Goal: Task Accomplishment & Management: Complete application form

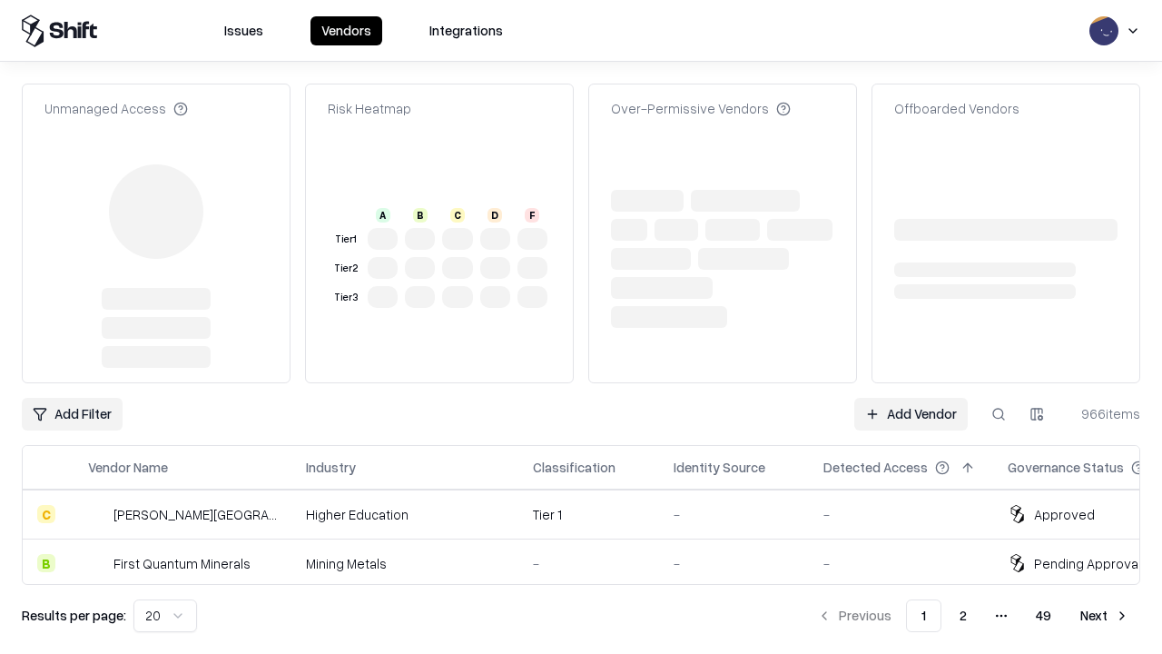
click at [911, 398] on link "Add Vendor" at bounding box center [910, 414] width 113 height 33
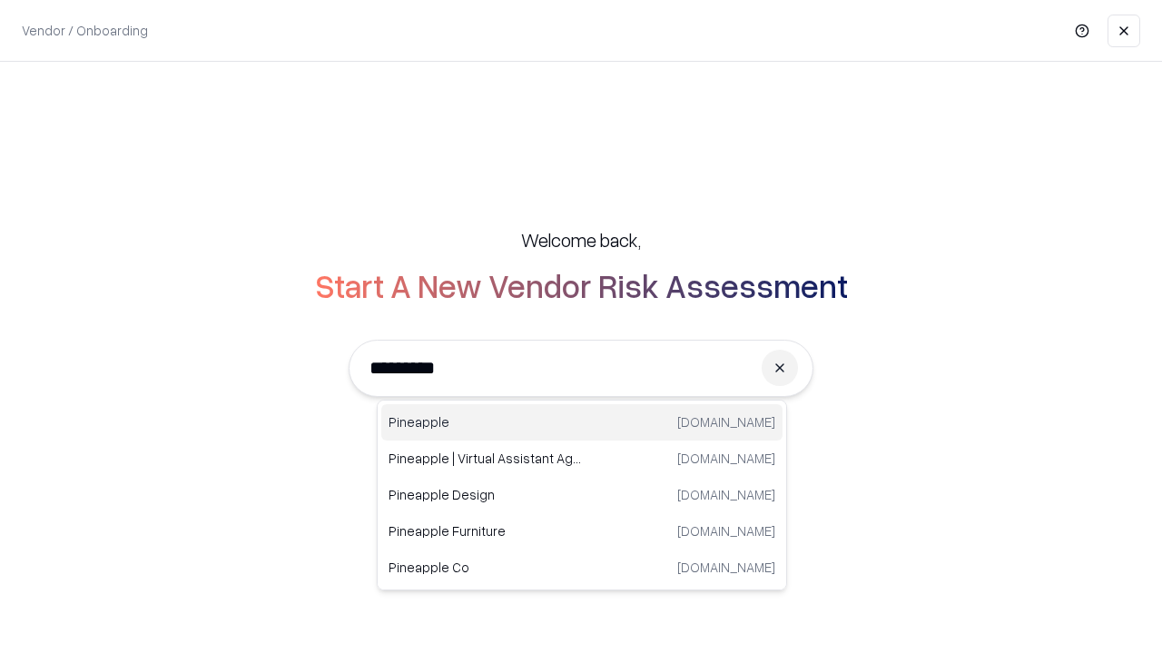
click at [582, 422] on div "Pineapple pineappleenergy.com" at bounding box center [581, 422] width 401 height 36
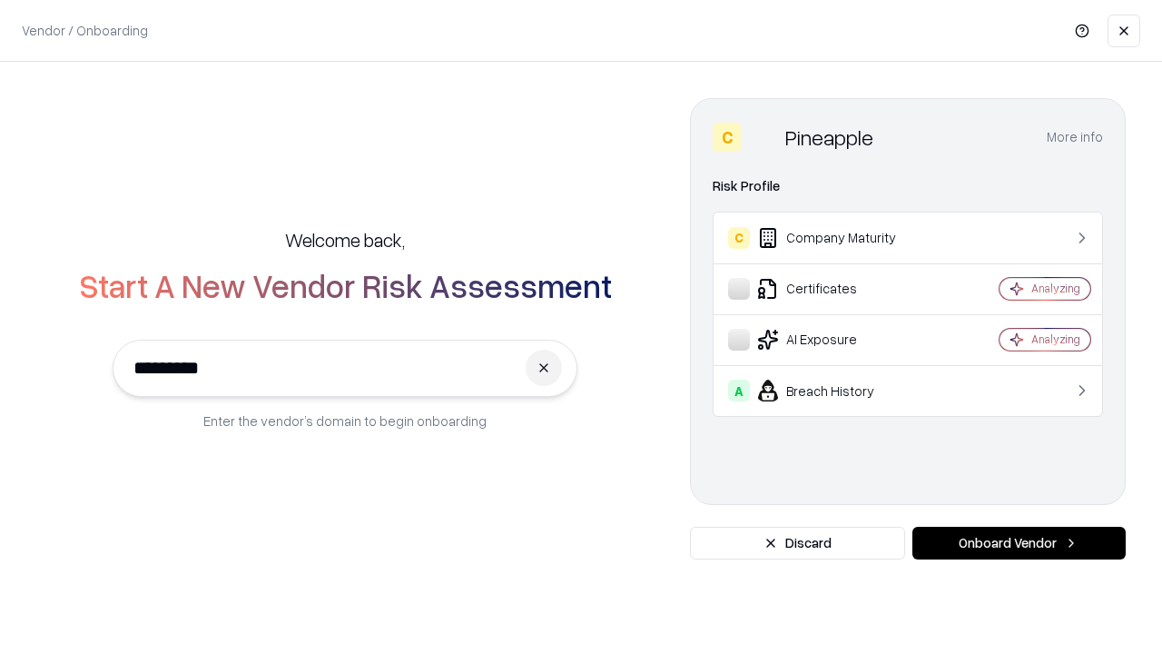
type input "*********"
click at [1019, 543] on button "Onboard Vendor" at bounding box center [1019, 543] width 213 height 33
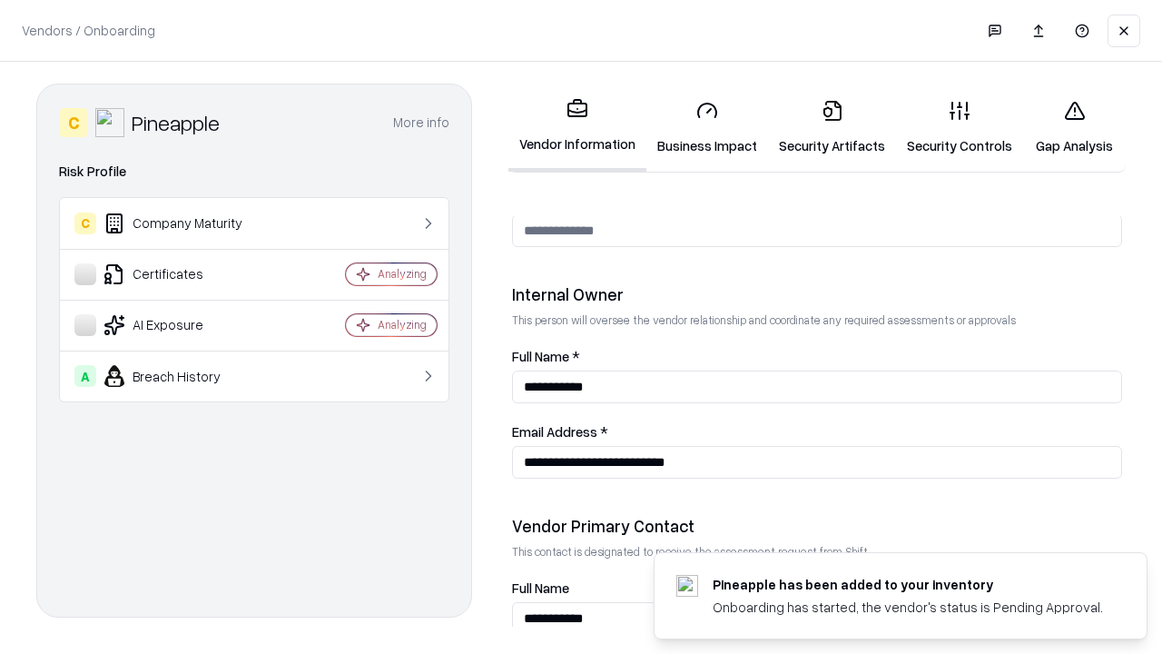
scroll to position [941, 0]
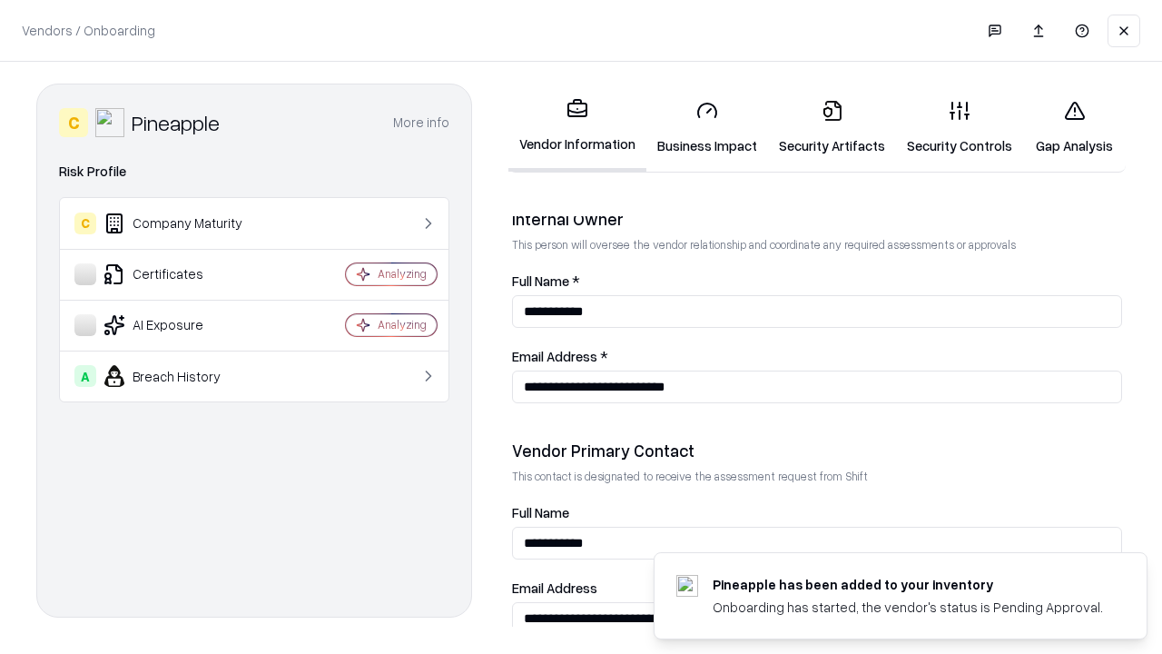
click at [707, 127] on link "Business Impact" at bounding box center [707, 127] width 122 height 84
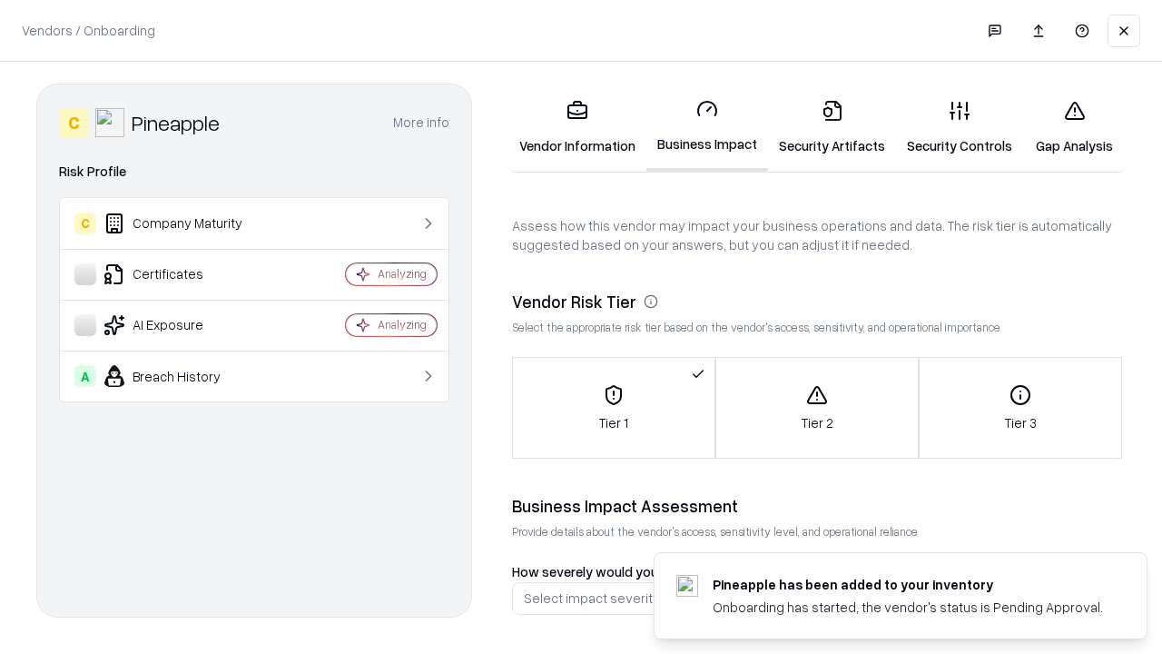
click at [832, 127] on link "Security Artifacts" at bounding box center [832, 127] width 128 height 84
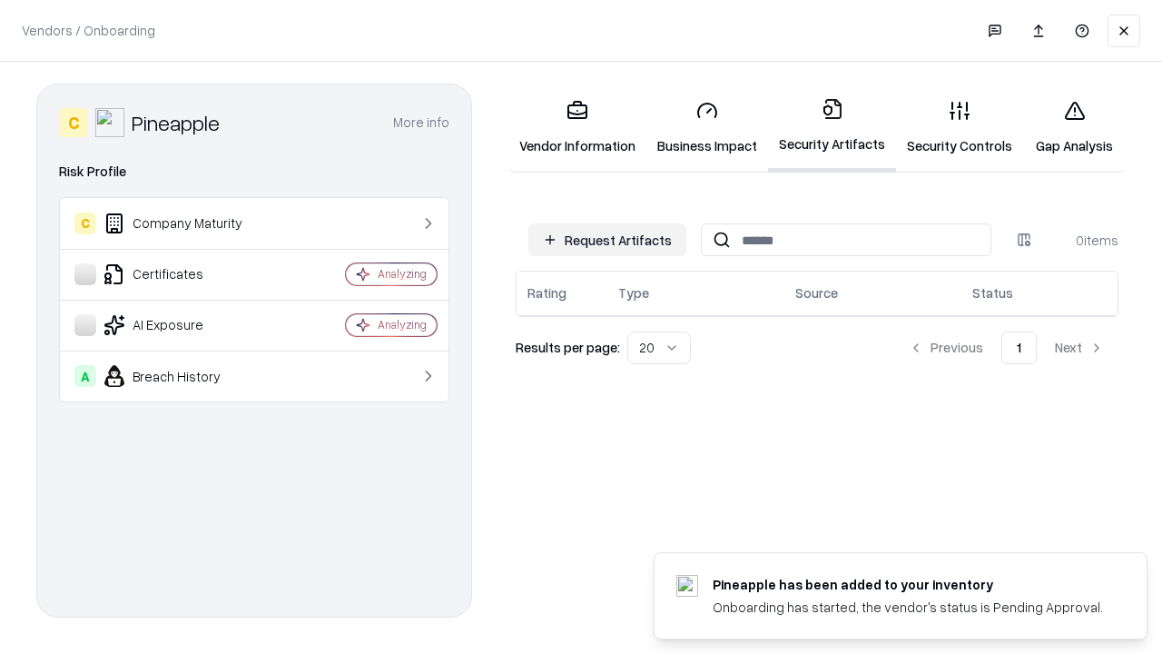
click at [607, 240] on button "Request Artifacts" at bounding box center [607, 239] width 158 height 33
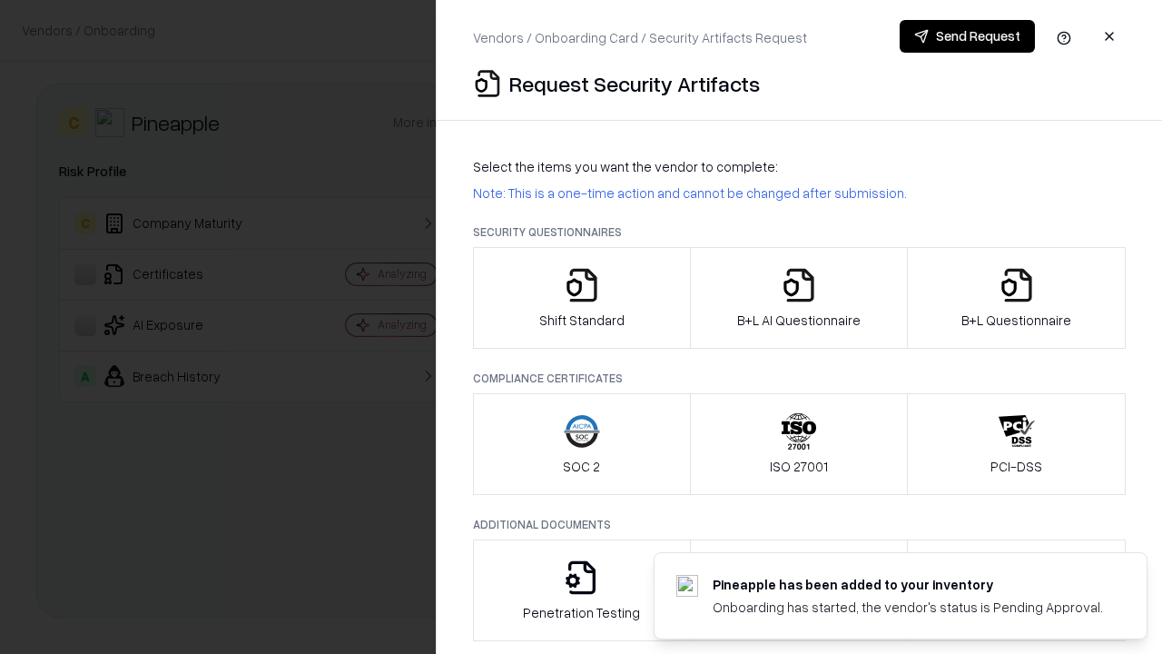
click at [581, 298] on icon "button" at bounding box center [582, 285] width 36 height 36
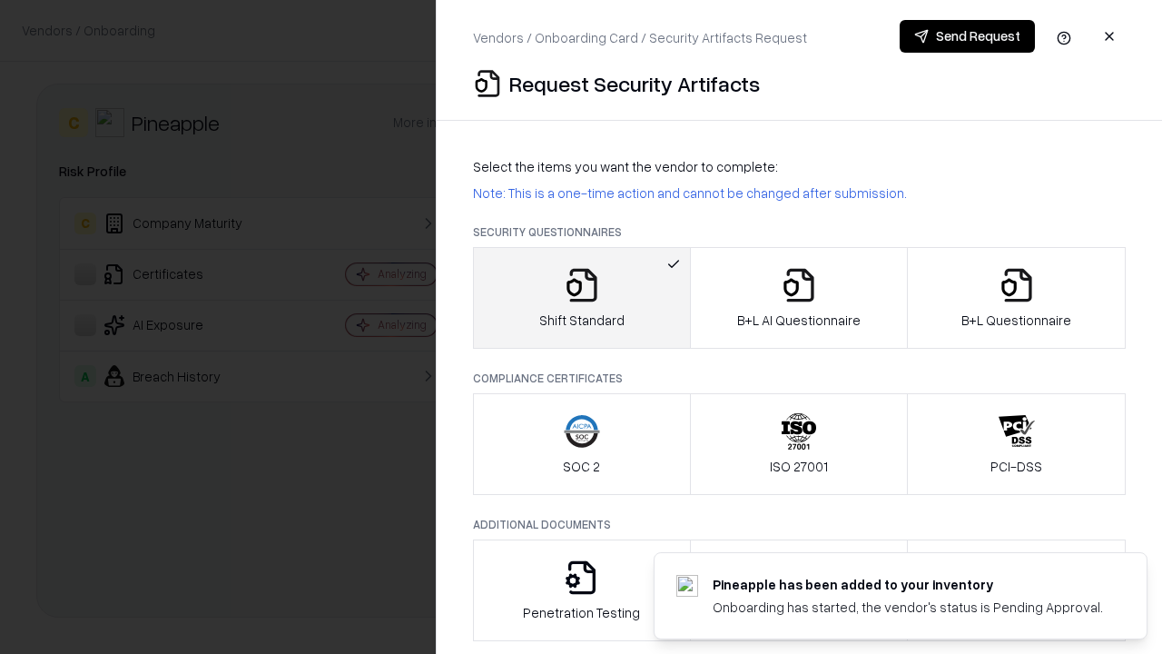
click at [967, 36] on button "Send Request" at bounding box center [967, 36] width 135 height 33
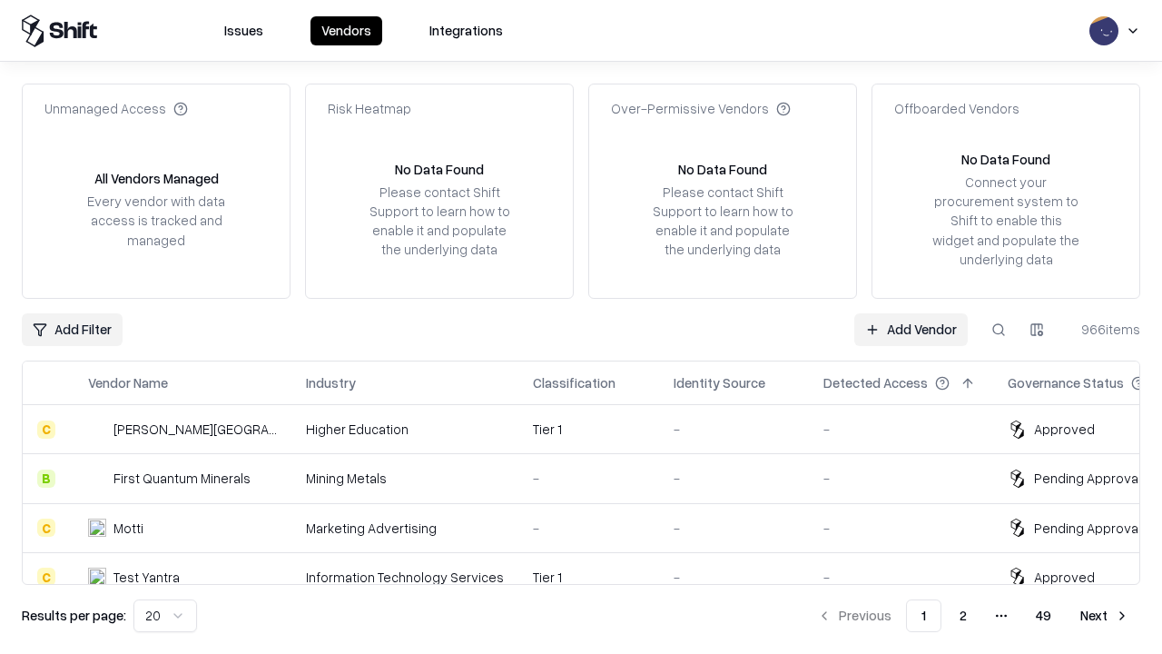
click at [999, 329] on button at bounding box center [998, 329] width 33 height 33
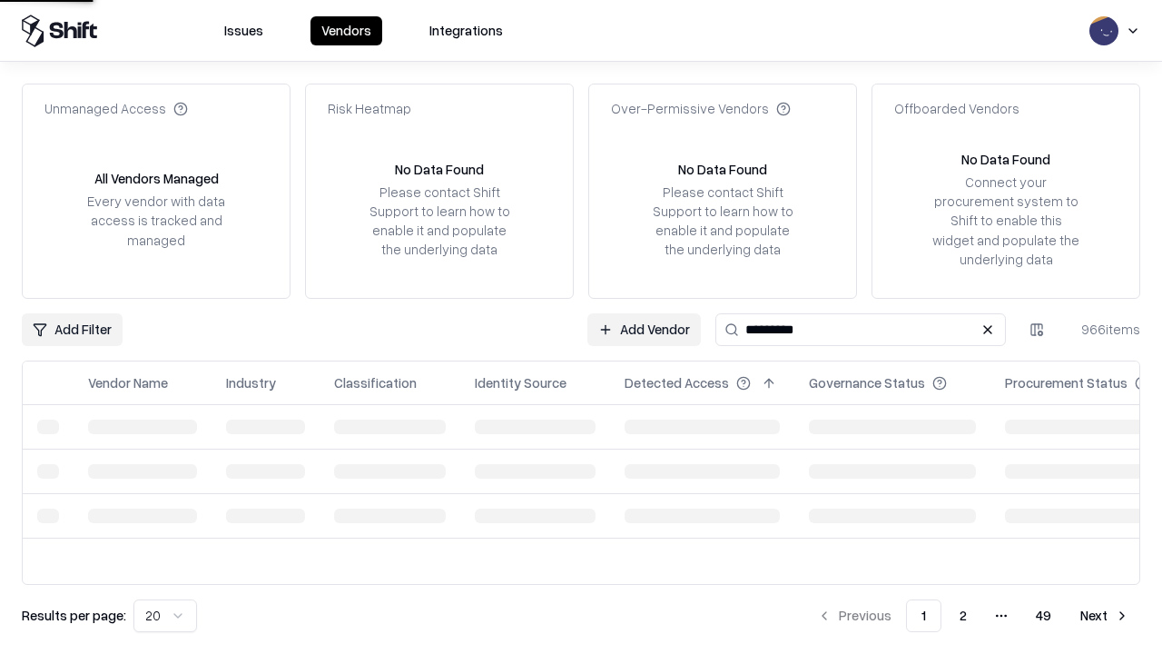
type input "*********"
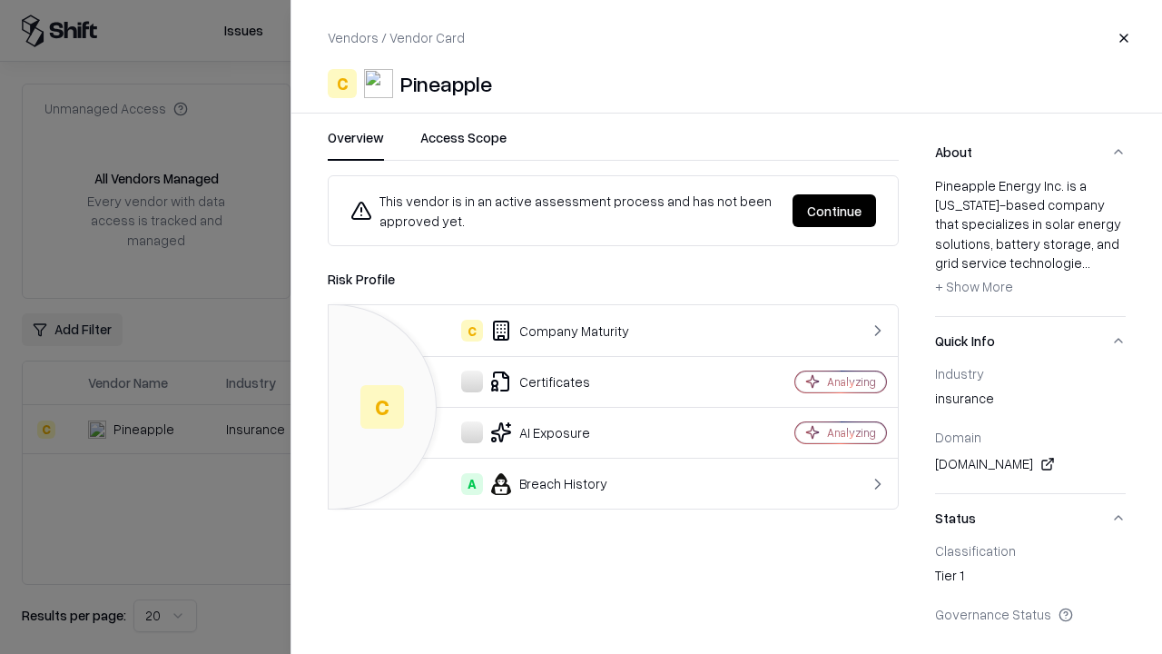
click at [834, 211] on button "Continue" at bounding box center [835, 210] width 84 height 33
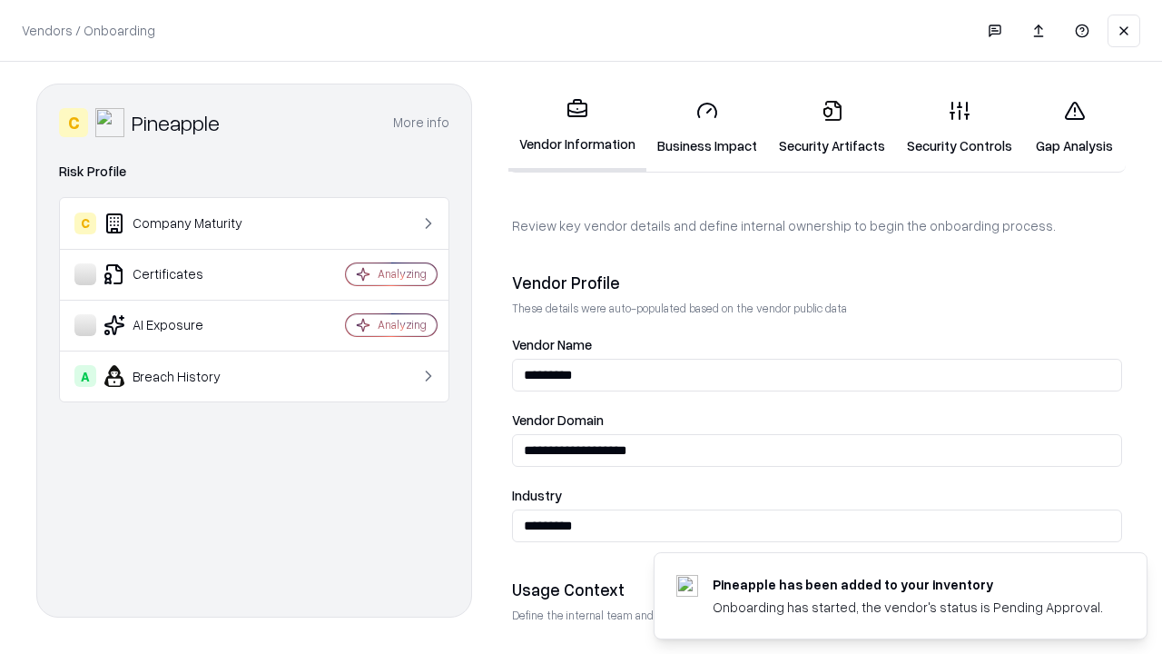
click at [832, 127] on link "Security Artifacts" at bounding box center [832, 127] width 128 height 84
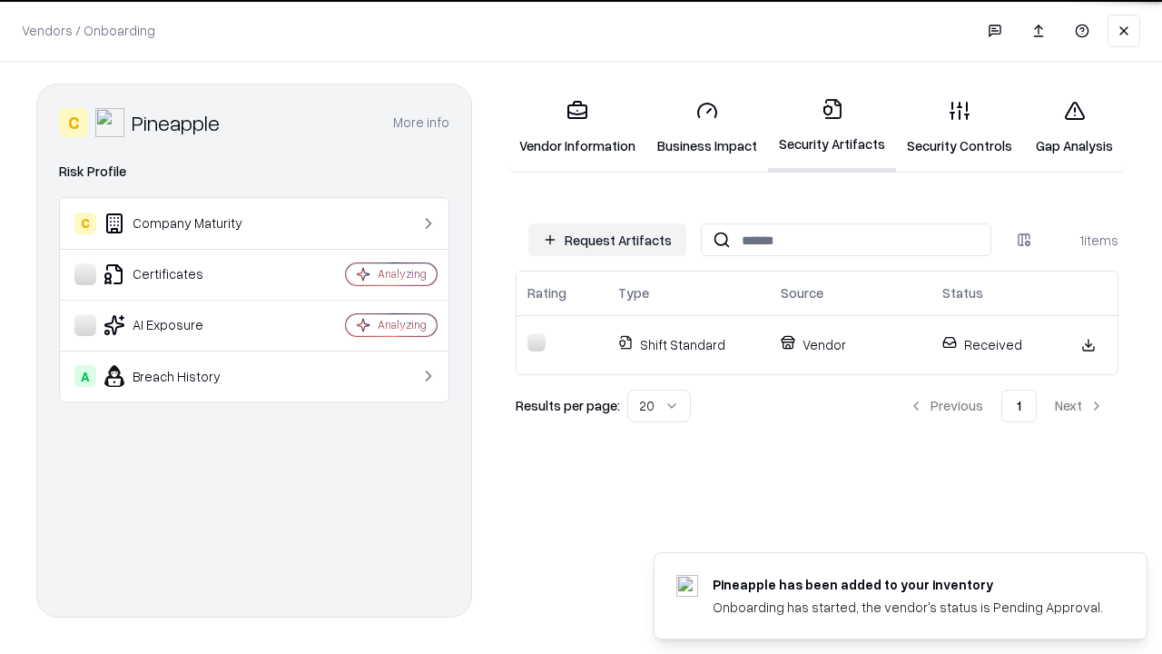
click at [1074, 127] on link "Gap Analysis" at bounding box center [1074, 127] width 103 height 84
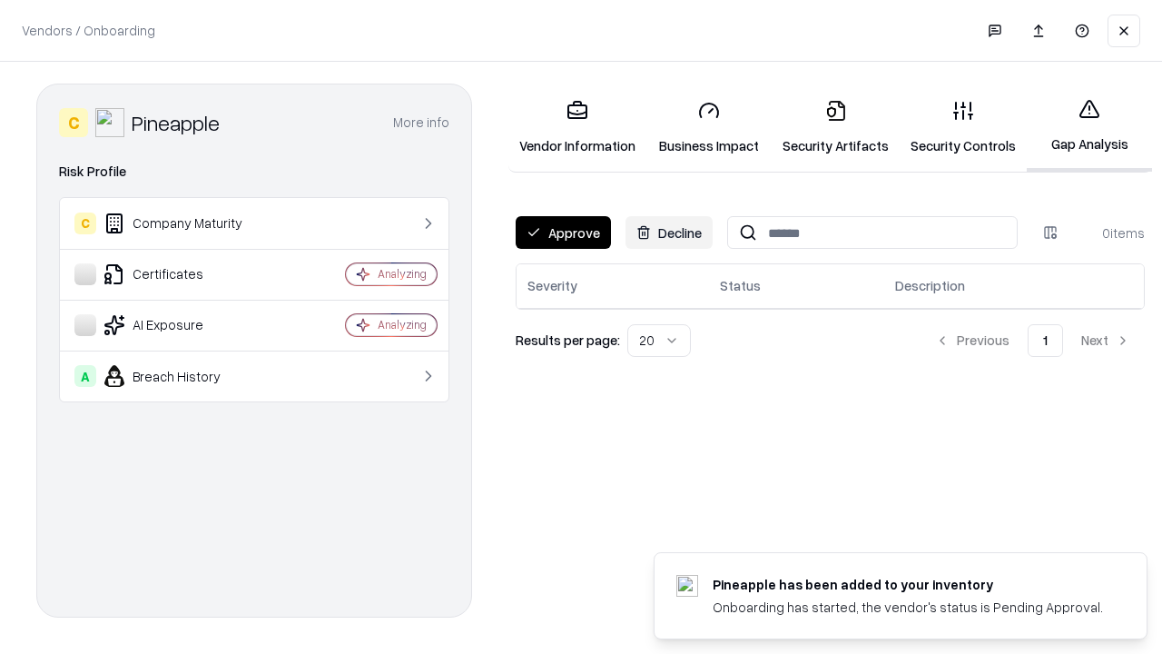
click at [563, 232] on button "Approve" at bounding box center [563, 232] width 95 height 33
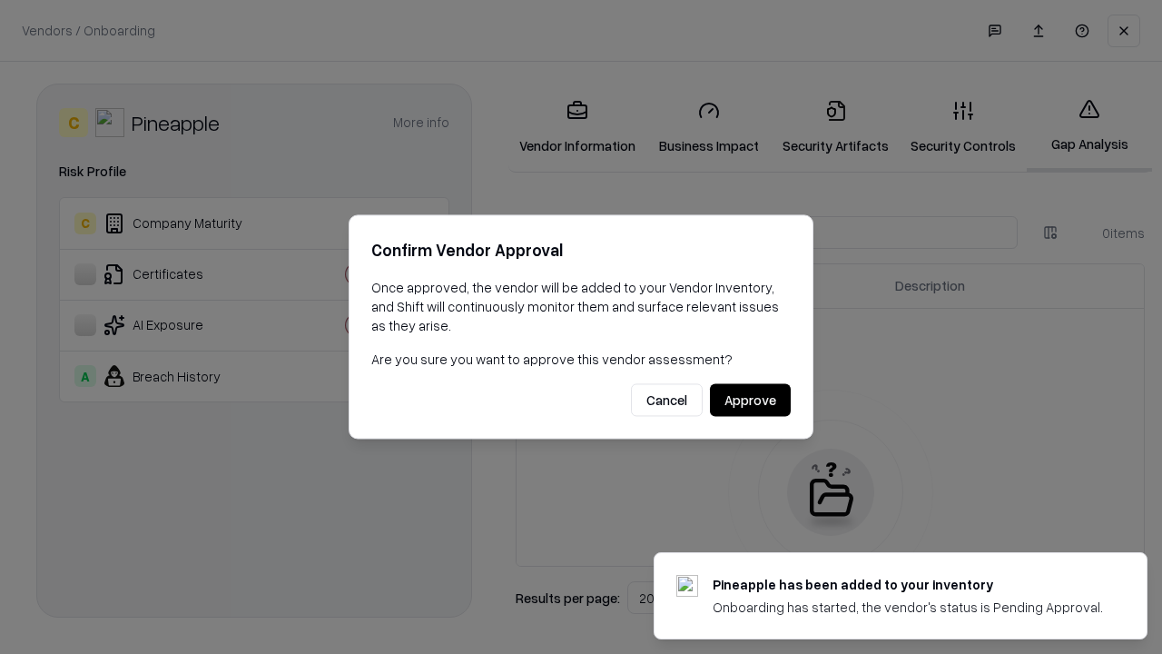
click at [750, 400] on button "Approve" at bounding box center [750, 400] width 81 height 33
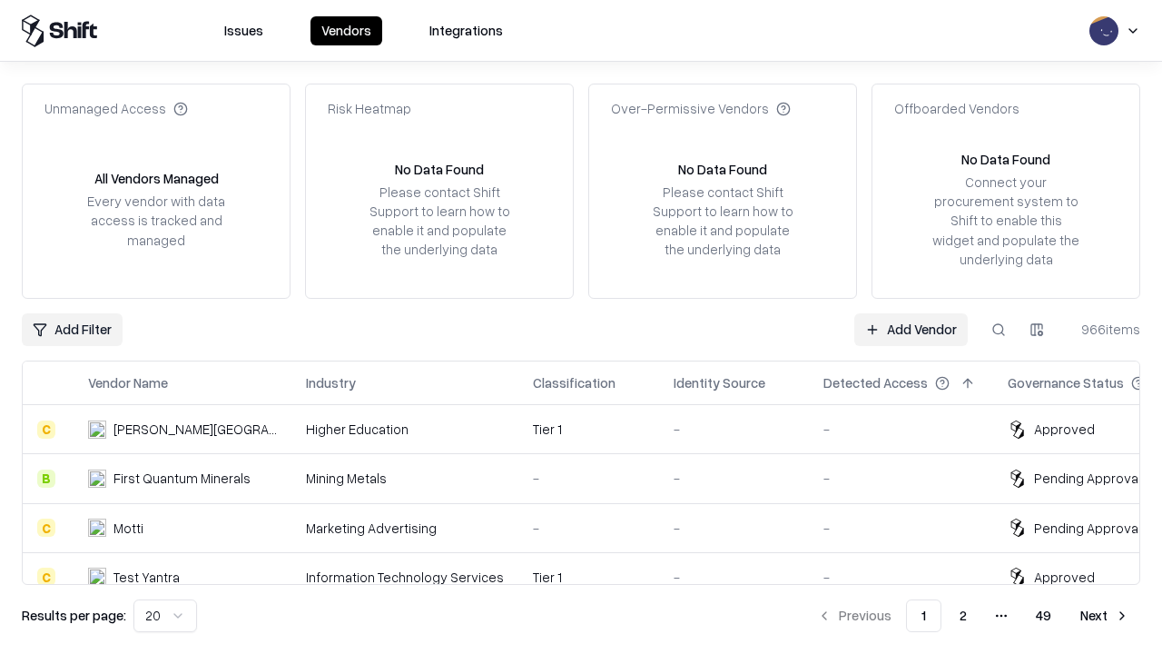
type input "*********"
click at [911, 329] on link "Add Vendor" at bounding box center [910, 329] width 113 height 33
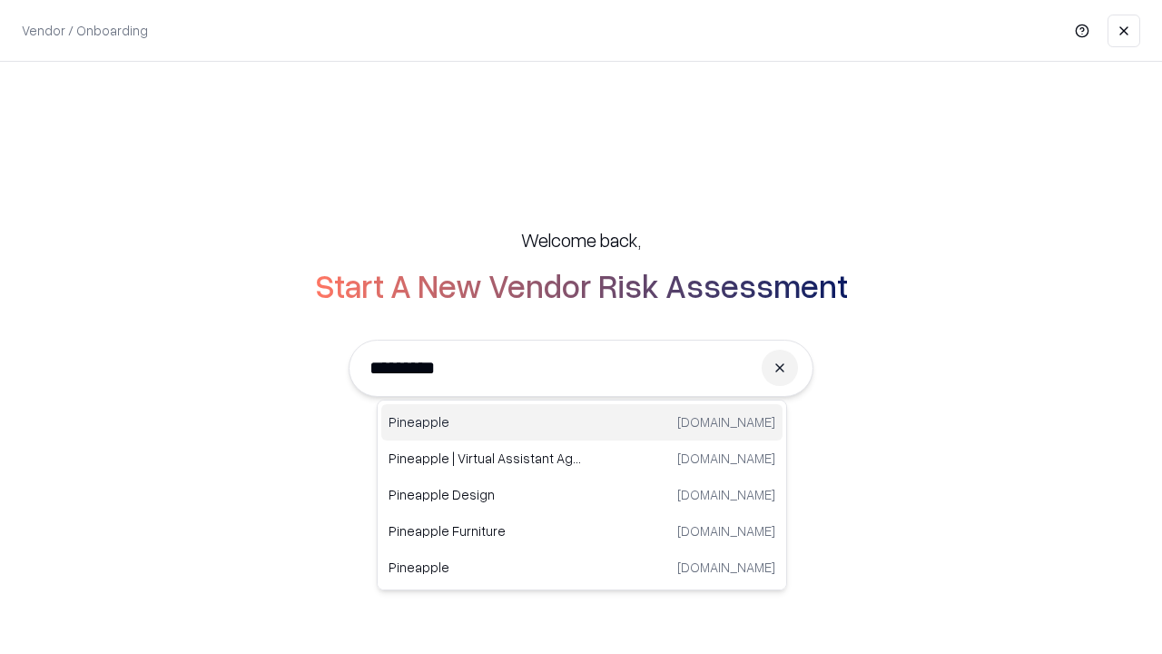
click at [582, 422] on div "Pineapple pineappleenergy.com" at bounding box center [581, 422] width 401 height 36
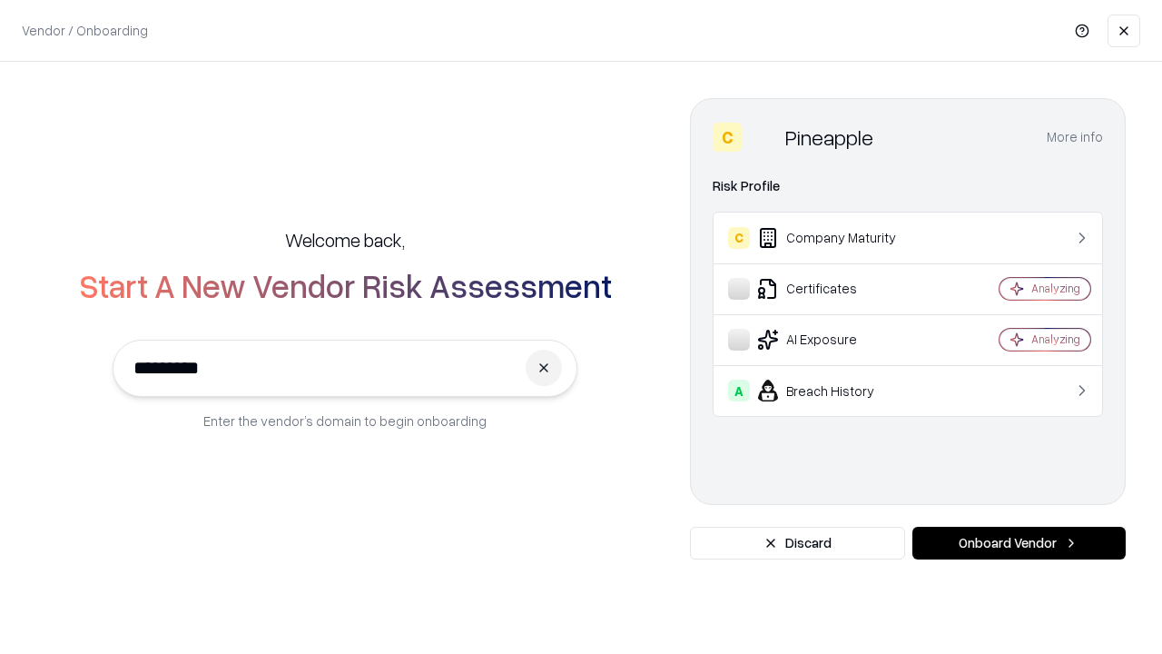
type input "*********"
click at [1019, 543] on button "Onboard Vendor" at bounding box center [1019, 543] width 213 height 33
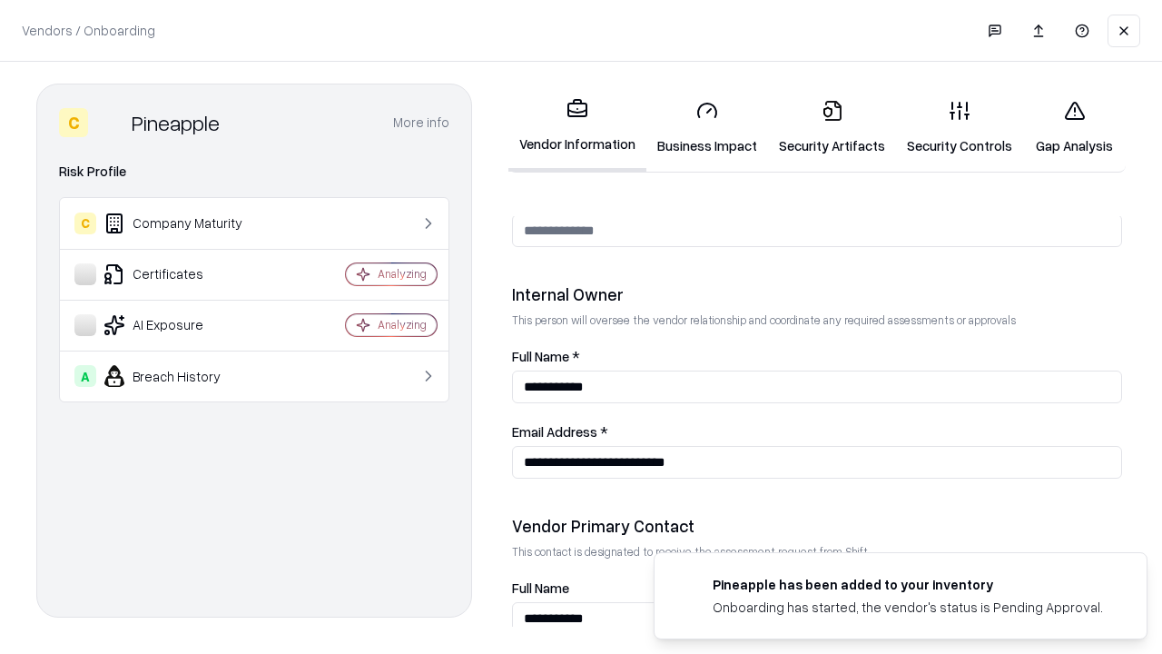
scroll to position [941, 0]
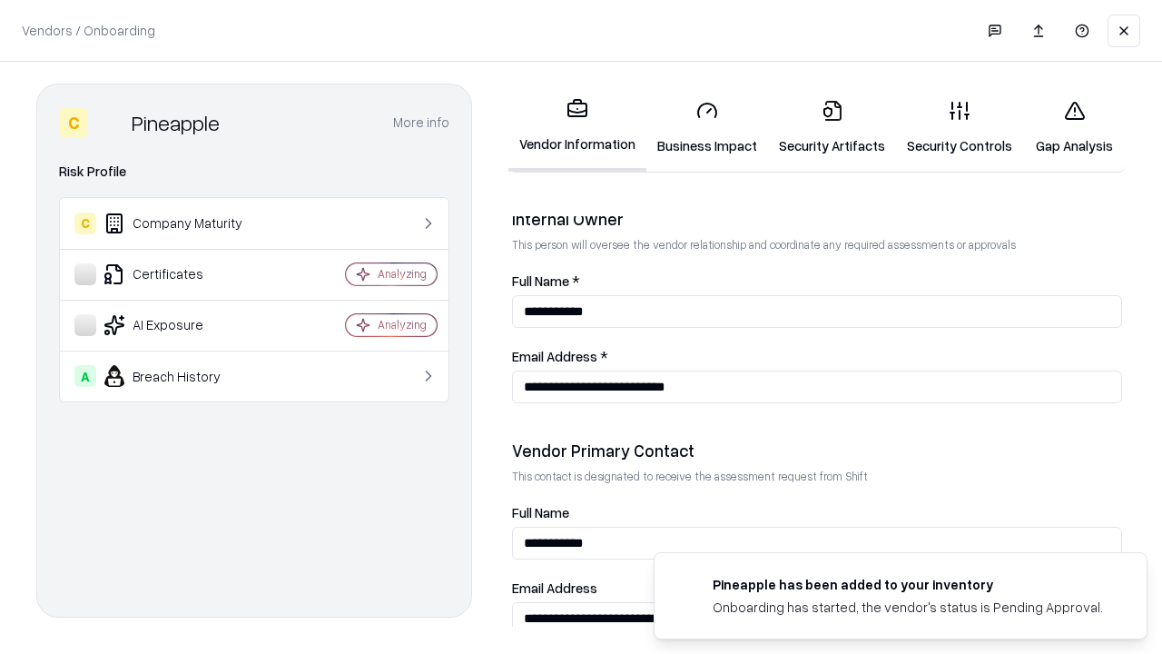
click at [1074, 127] on link "Gap Analysis" at bounding box center [1074, 127] width 103 height 84
